Goal: Task Accomplishment & Management: Use online tool/utility

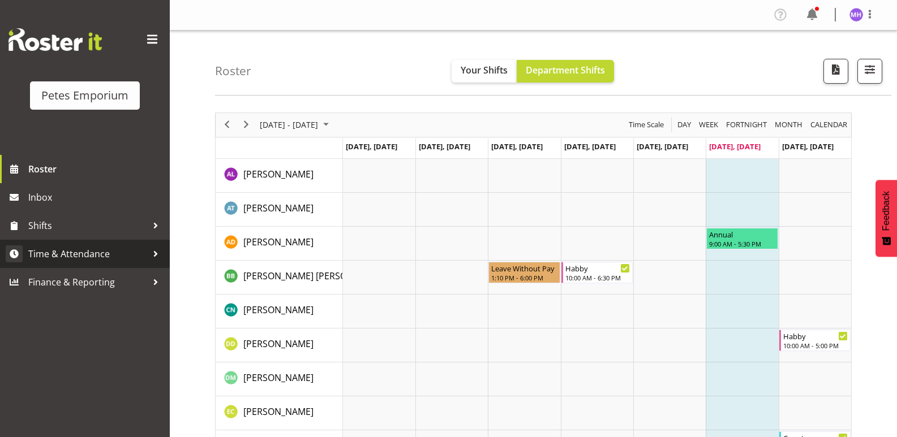
click at [102, 253] on span "Time & Attendance" at bounding box center [87, 254] width 119 height 17
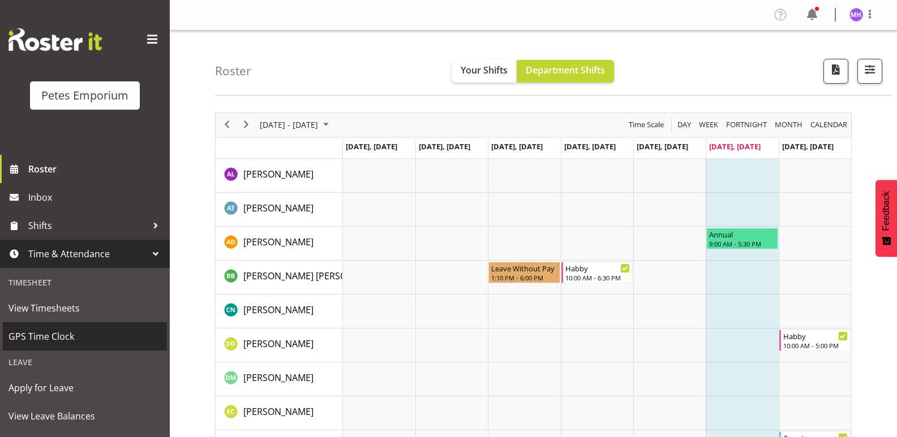
click at [60, 337] on span "GPS Time Clock" at bounding box center [84, 336] width 153 height 17
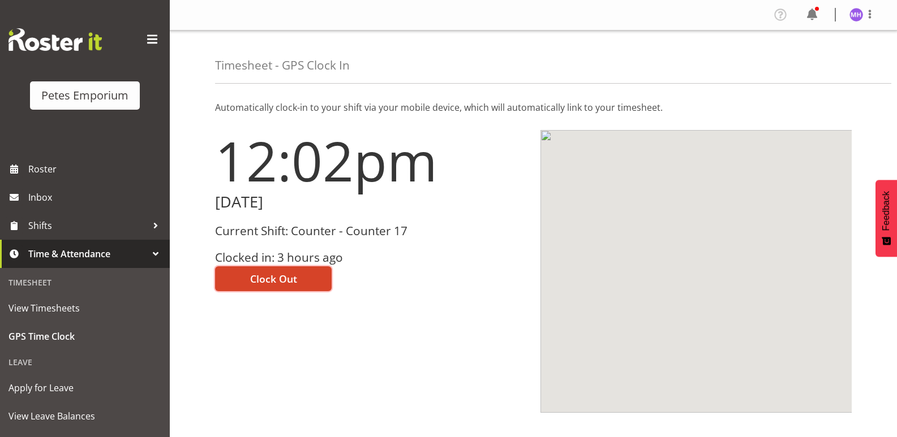
click at [276, 278] on span "Clock Out" at bounding box center [273, 279] width 47 height 15
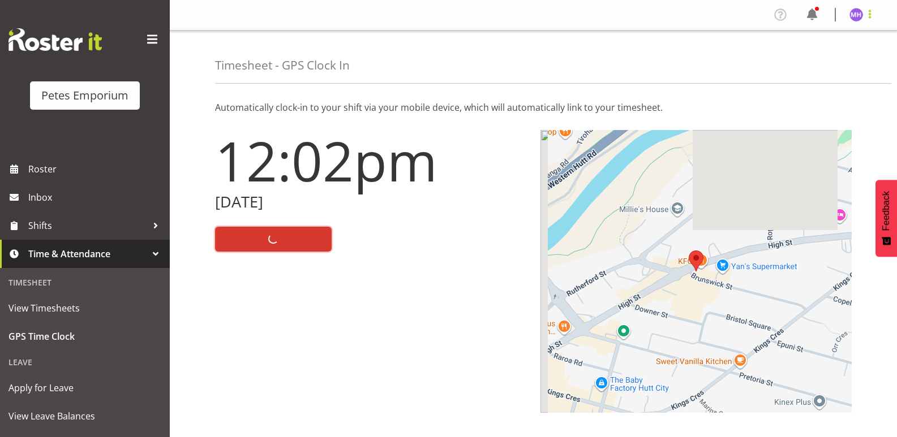
click at [866, 14] on span at bounding box center [870, 14] width 14 height 14
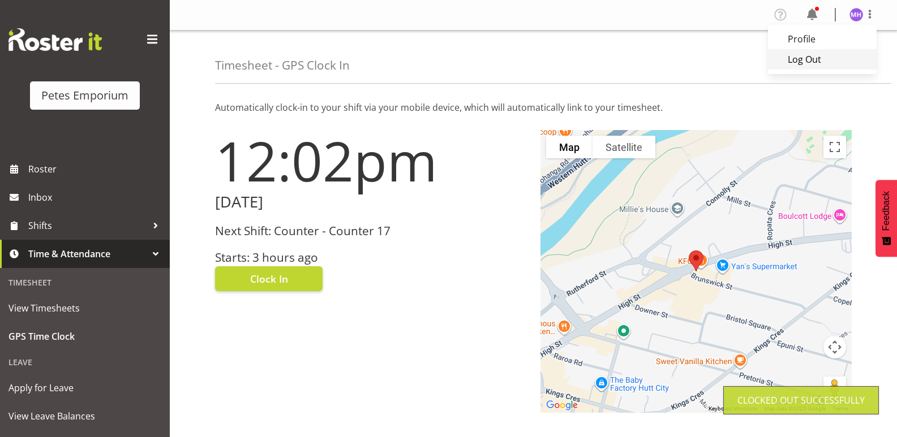
click at [800, 59] on link "Log Out" at bounding box center [822, 59] width 109 height 20
